Goal: Information Seeking & Learning: Learn about a topic

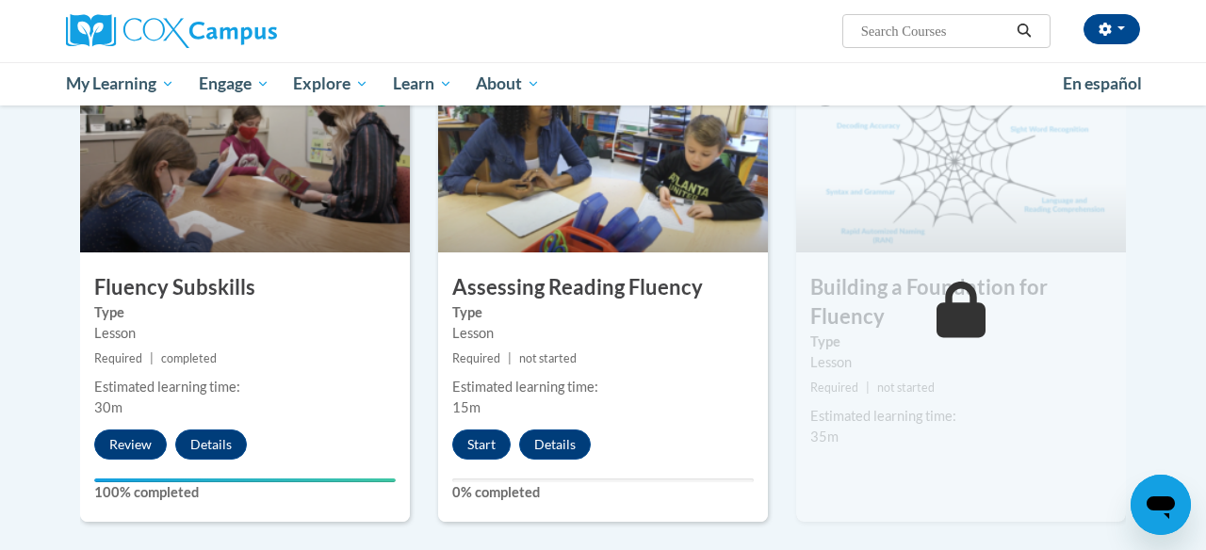
scroll to position [944, 0]
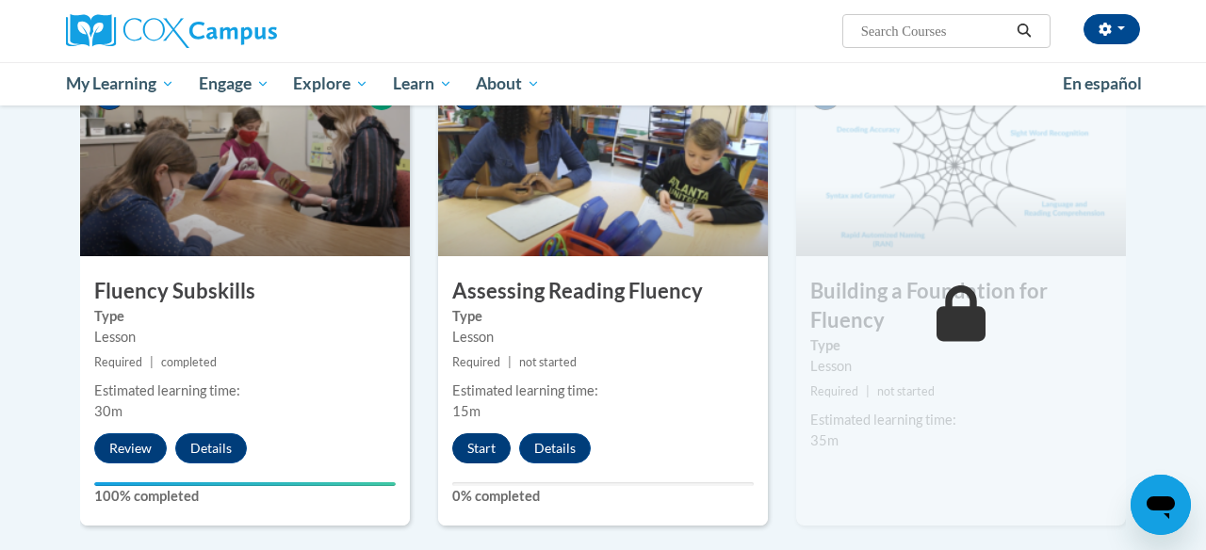
click at [485, 442] on button "Start" at bounding box center [481, 448] width 58 height 30
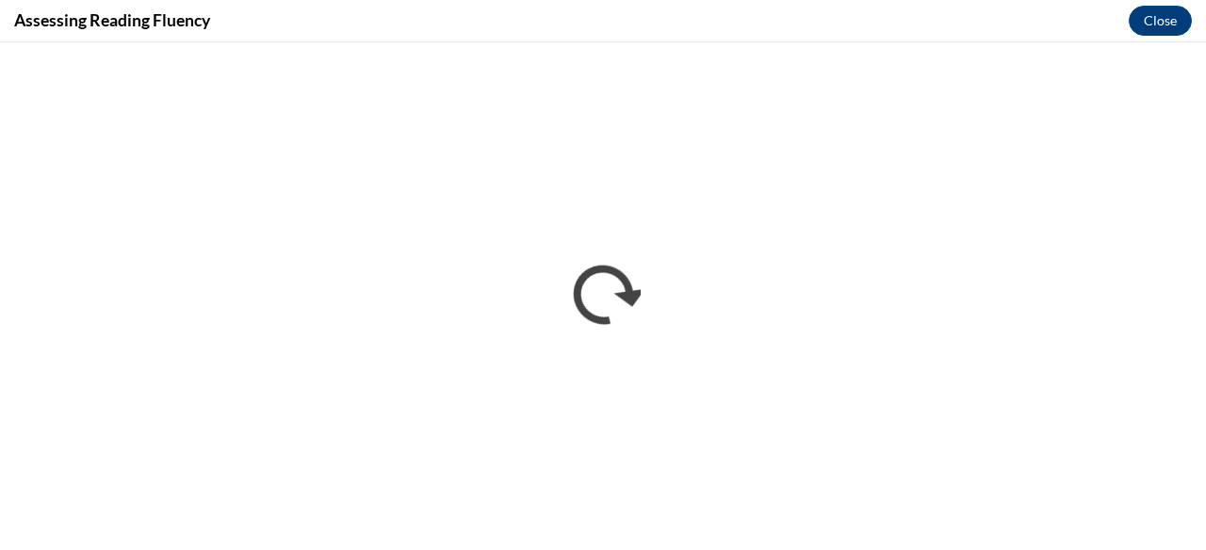
scroll to position [0, 0]
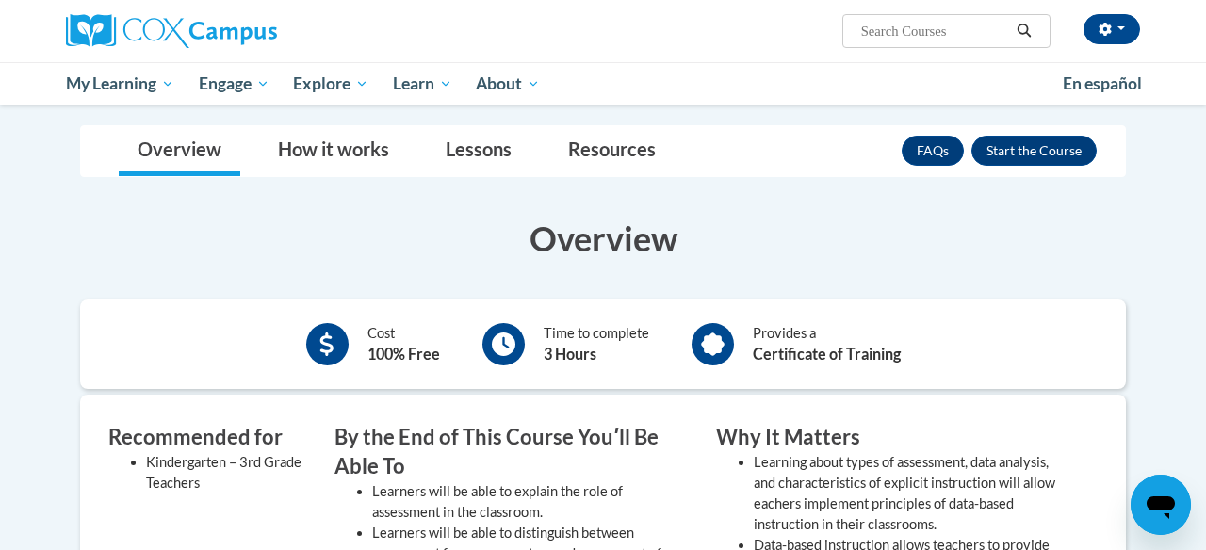
scroll to position [237, 0]
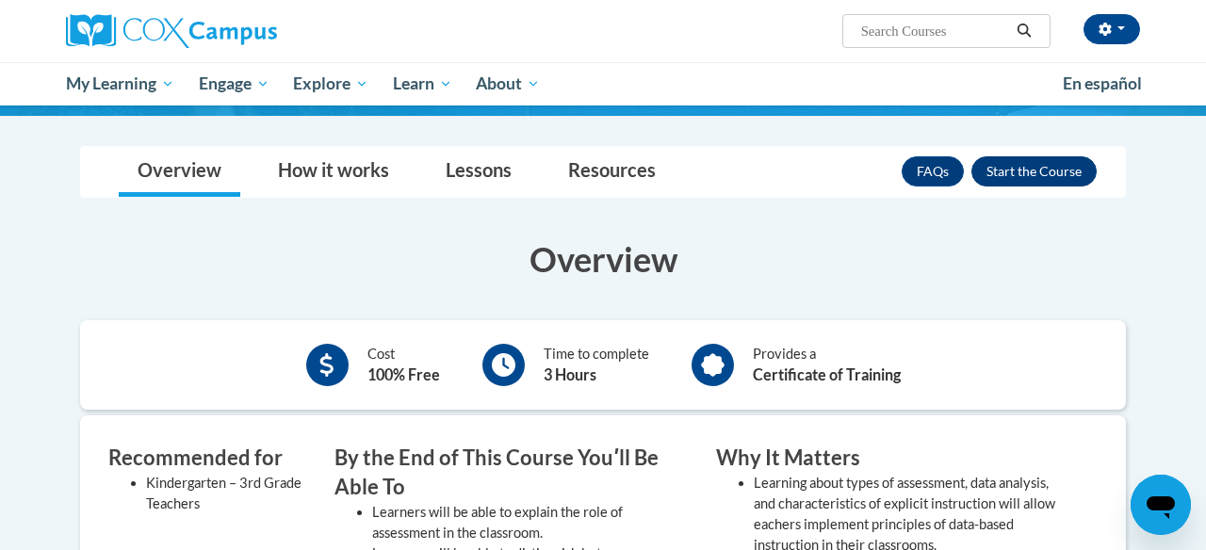
click at [1024, 175] on button "Enroll" at bounding box center [1033, 171] width 125 height 30
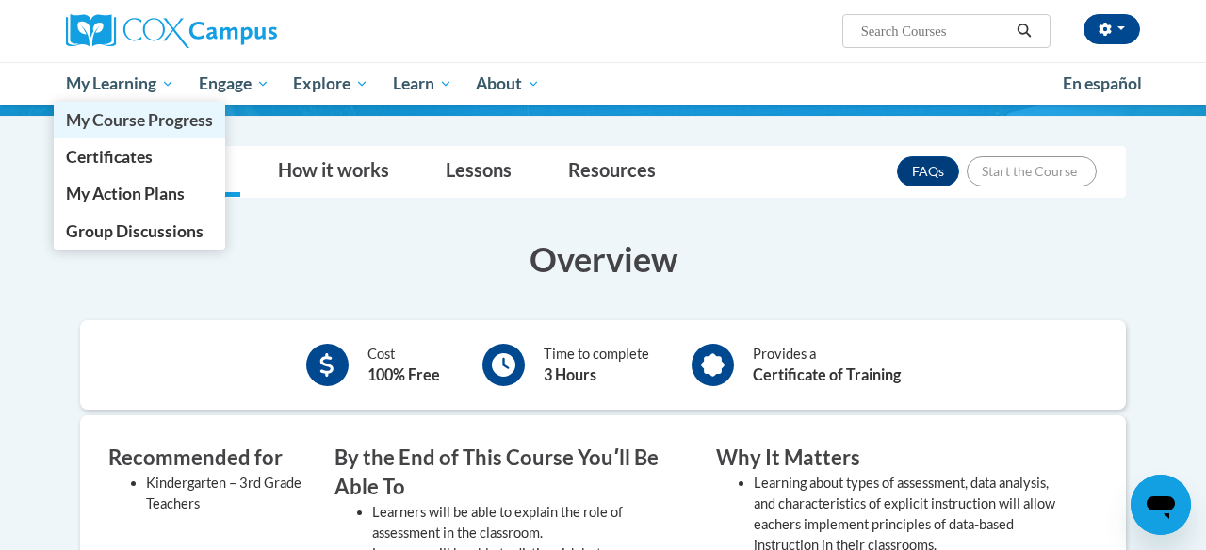
click at [124, 121] on span "My Course Progress" at bounding box center [139, 120] width 147 height 20
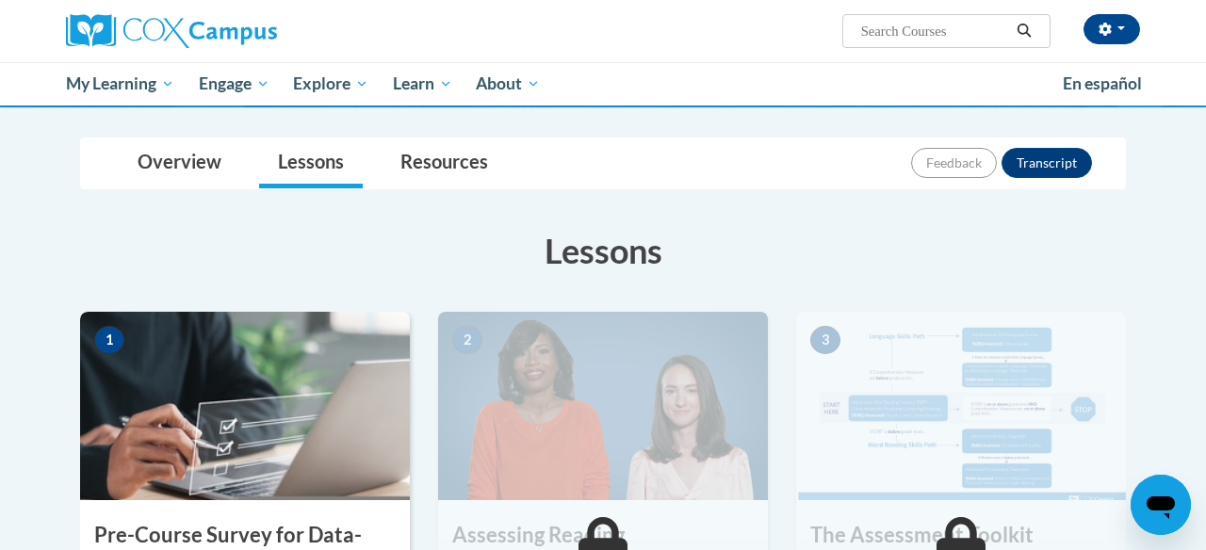
scroll to position [162, 0]
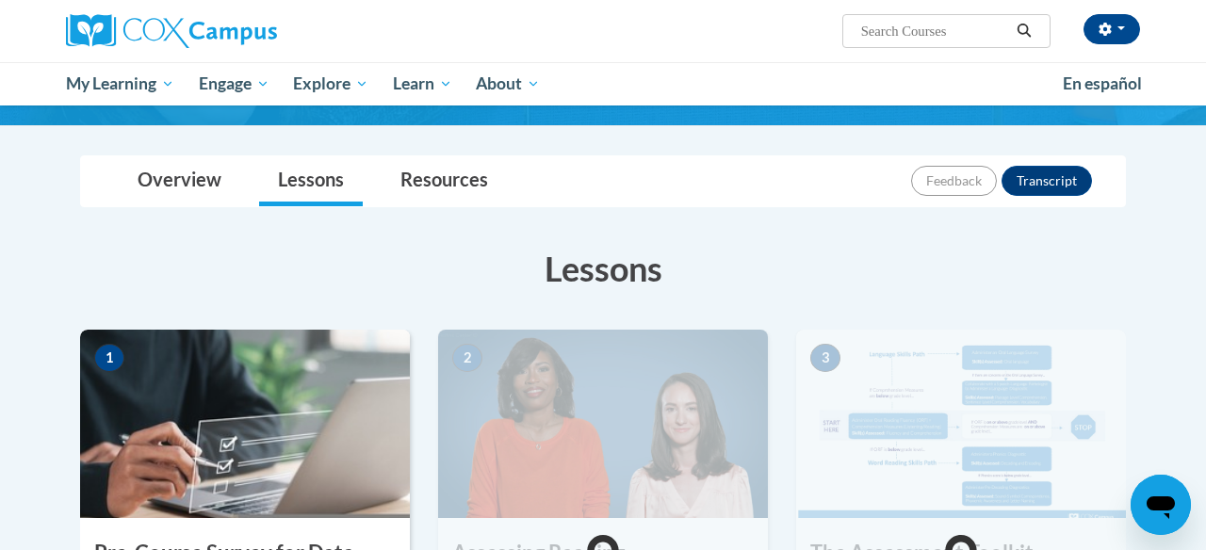
click at [886, 24] on input "Search..." at bounding box center [934, 31] width 151 height 23
type input "Data Driven Instruction"
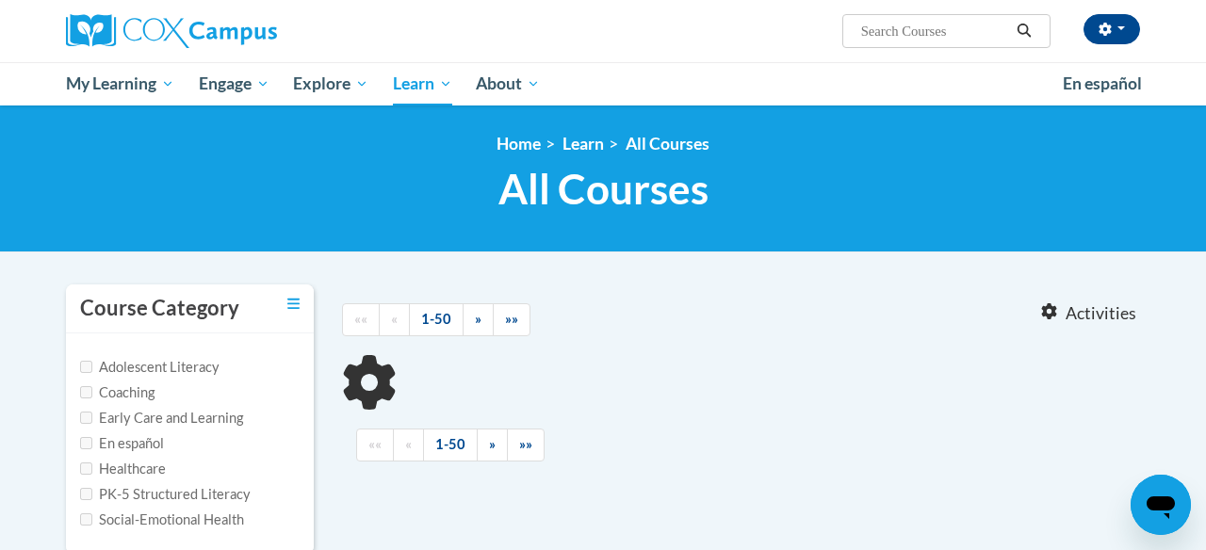
type input "Data Driven Instruction"
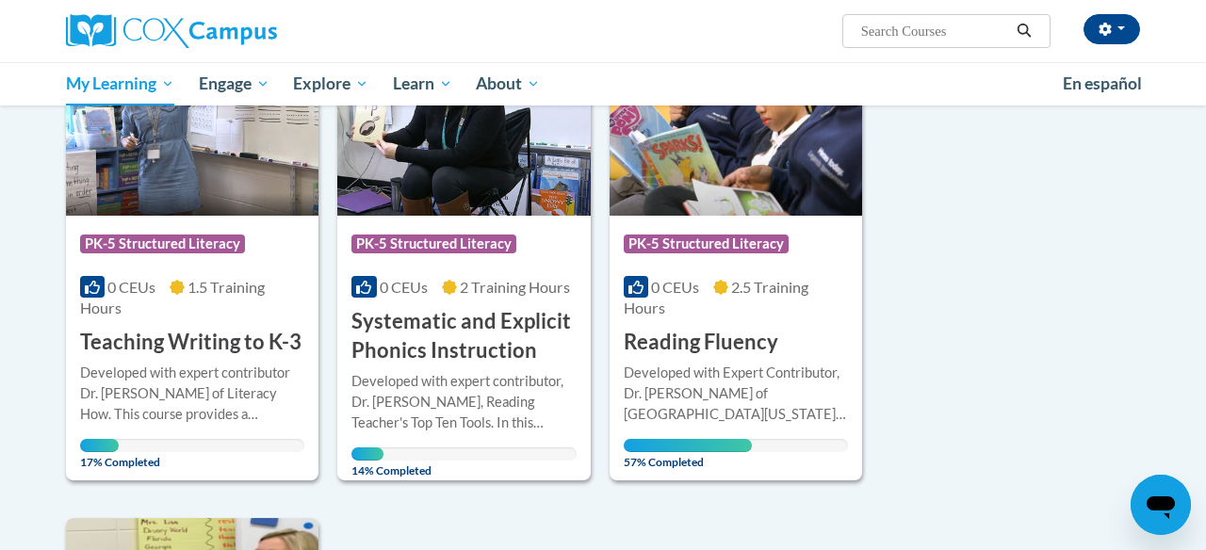
scroll to position [1388, 0]
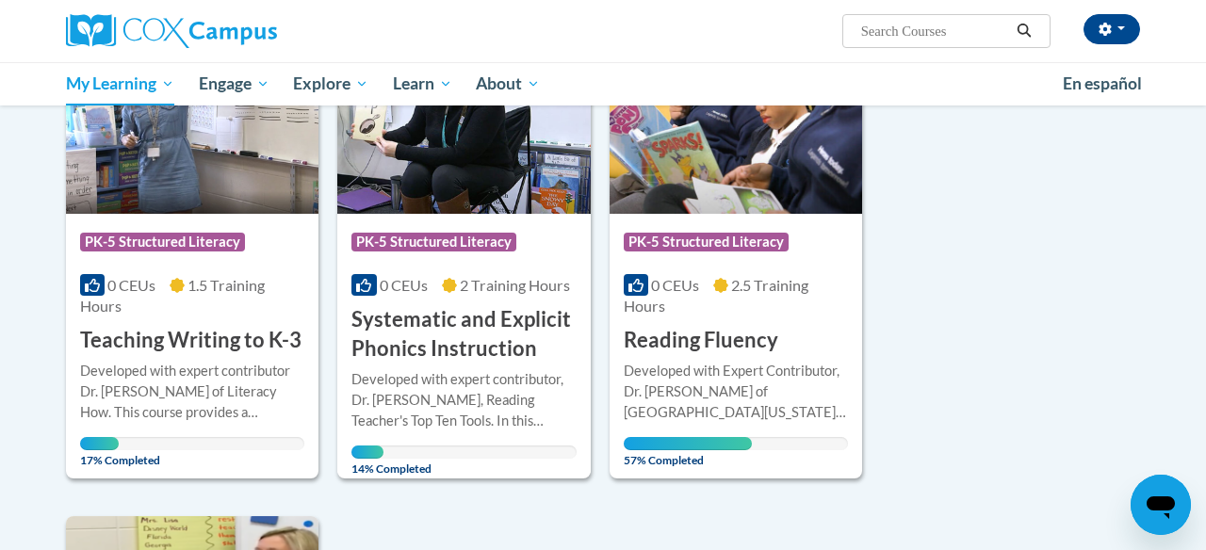
click at [747, 173] on img at bounding box center [736, 118] width 252 height 192
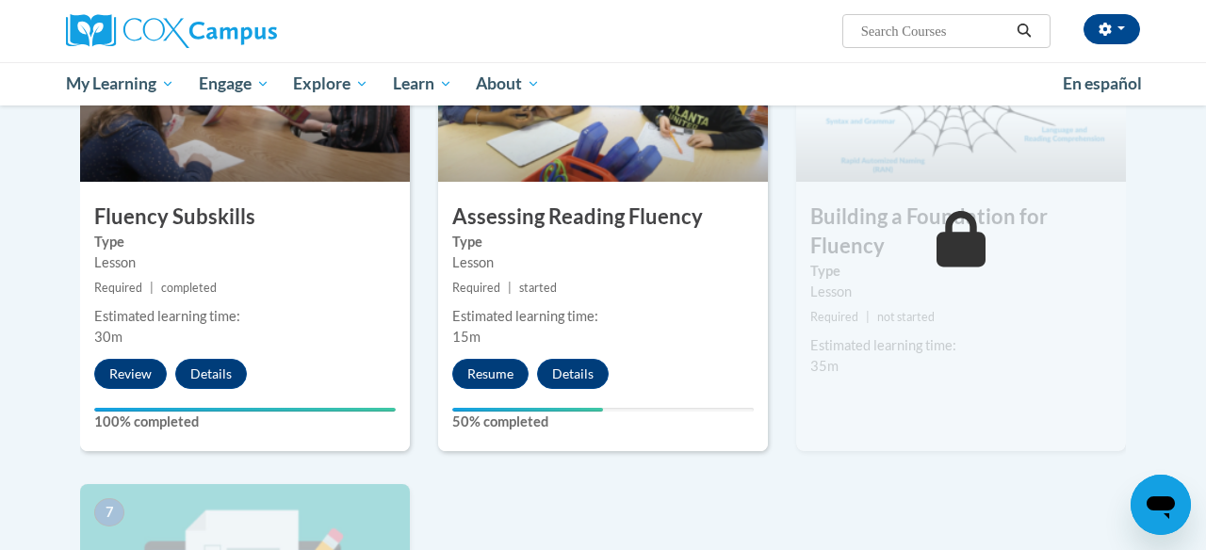
scroll to position [1033, 0]
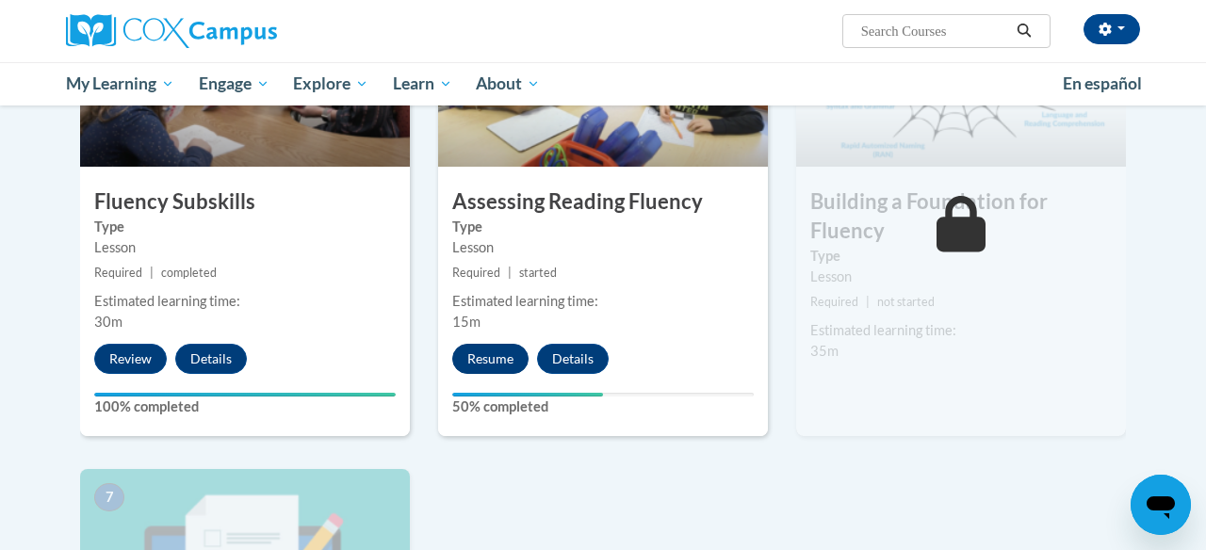
click at [496, 356] on button "Resume" at bounding box center [490, 359] width 76 height 30
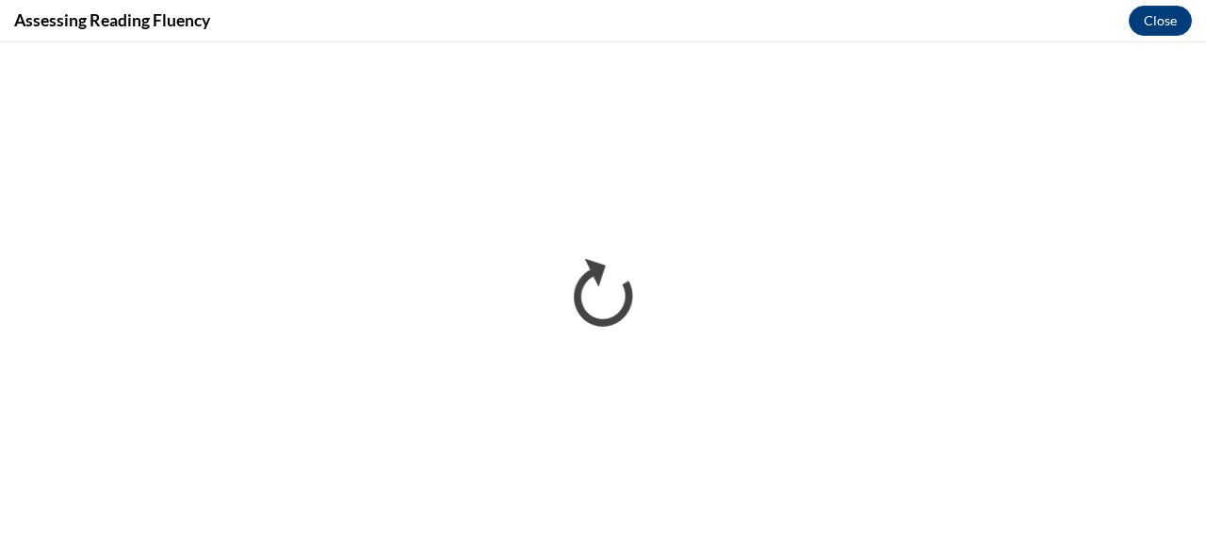
scroll to position [0, 0]
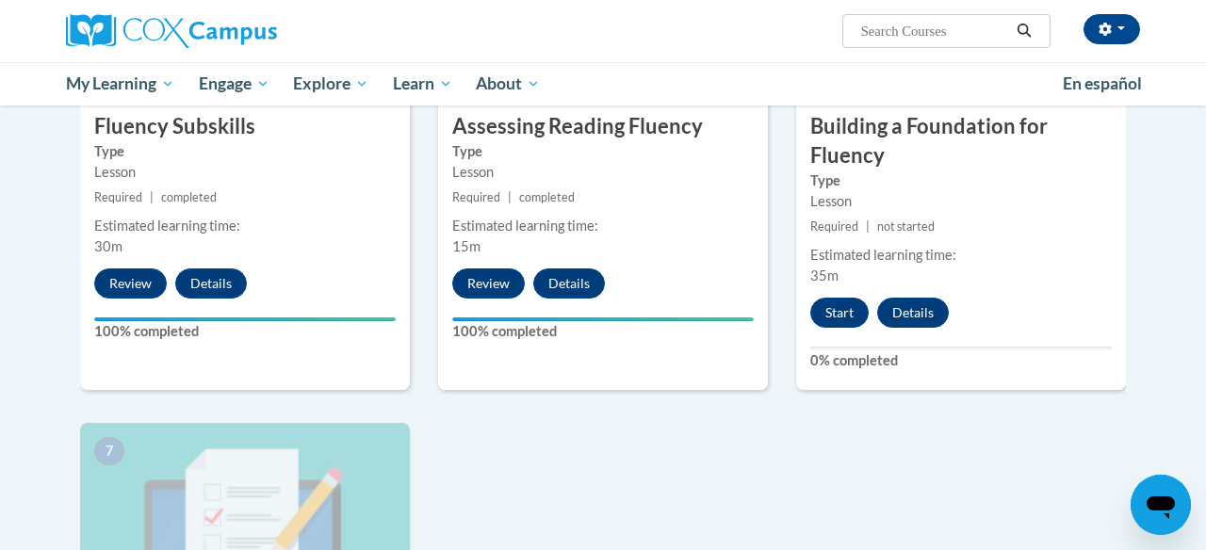
scroll to position [1109, 0]
click at [840, 309] on button "Start" at bounding box center [839, 313] width 58 height 30
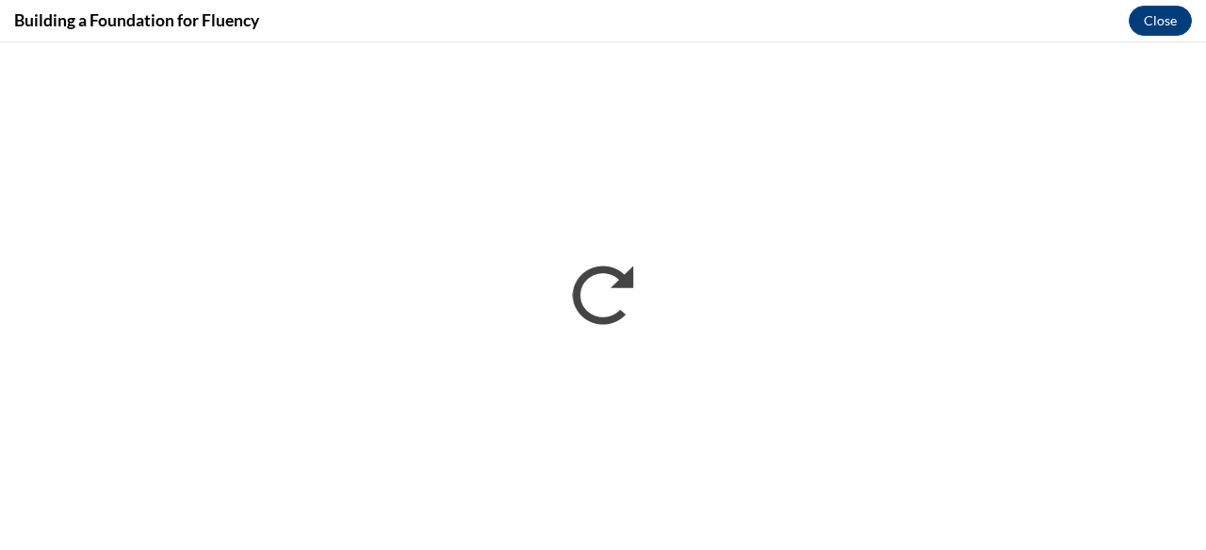
scroll to position [0, 0]
click at [1165, 18] on button "Close" at bounding box center [1160, 21] width 63 height 30
